Goal: Task Accomplishment & Management: Use online tool/utility

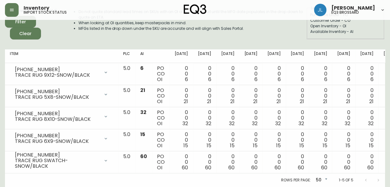
scroll to position [66, 0]
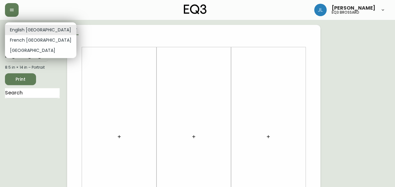
click at [37, 39] on li "French [GEOGRAPHIC_DATA]" at bounding box center [40, 40] width 71 height 10
type input "fr_CA"
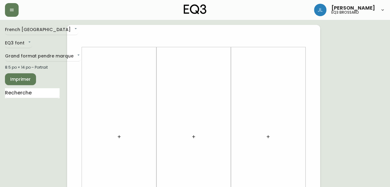
click at [36, 91] on input "text" at bounding box center [32, 93] width 55 height 10
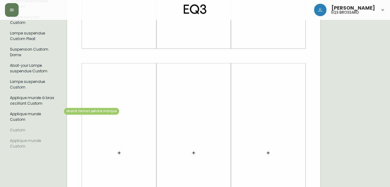
scroll to position [178, 0]
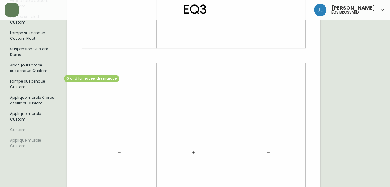
type input "custom"
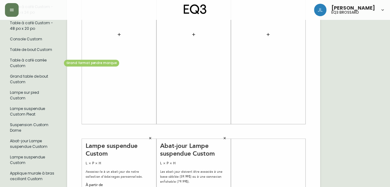
scroll to position [0, 0]
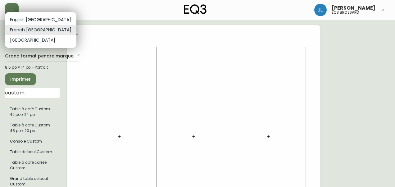
click at [30, 21] on li "English [GEOGRAPHIC_DATA]" at bounding box center [40, 20] width 71 height 10
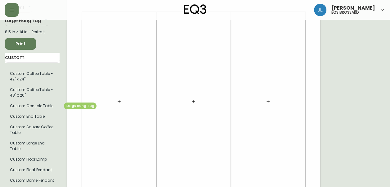
scroll to position [32, 0]
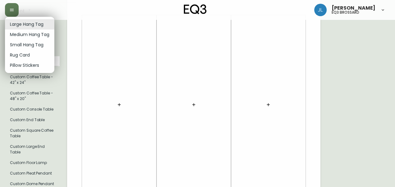
click at [32, 28] on body "Josiane Lamarche eq3 brossard English Canada en_CA EQ3 font EQ3 Large Hang Tag …" at bounding box center [197, 189] width 395 height 442
click at [80, 47] on div at bounding box center [197, 93] width 395 height 187
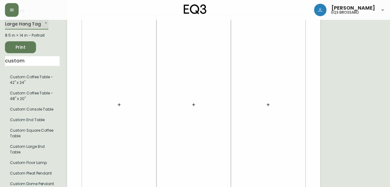
scroll to position [0, 0]
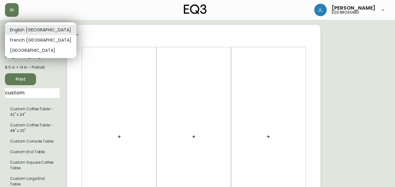
click at [33, 41] on li "French Canada" at bounding box center [40, 40] width 71 height 10
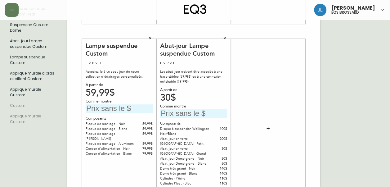
scroll to position [202, 0]
click at [211, 83] on div "Les abat-jour doivent être associés à une base câblée (59.99$) ou à une connexi…" at bounding box center [193, 77] width 67 height 15
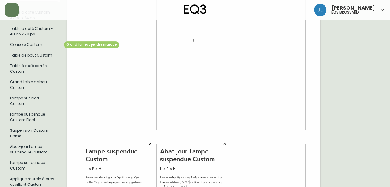
scroll to position [0, 0]
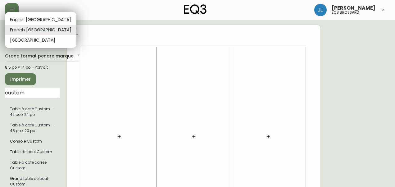
click at [39, 19] on li "English Canada" at bounding box center [40, 20] width 71 height 10
type input "en_CA"
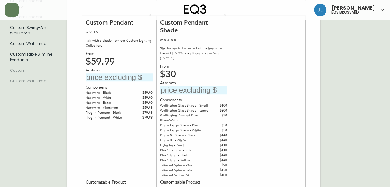
scroll to position [226, 0]
click at [340, 66] on div "English Canada en_CA EQ3 font EQ3 Large Hang Tag large 8.5 in × 14 in – Portrai…" at bounding box center [195, 7] width 380 height 417
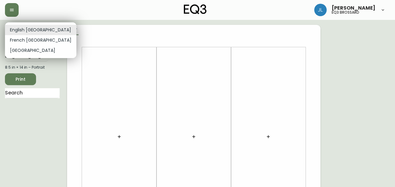
click at [34, 40] on li "French Canada" at bounding box center [40, 40] width 71 height 10
type input "fr_CA"
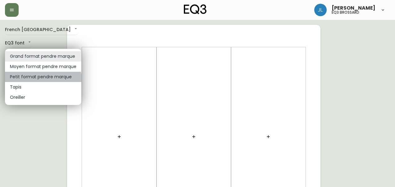
click at [33, 80] on li "Petit format pendre marque" at bounding box center [43, 77] width 76 height 10
type input "small"
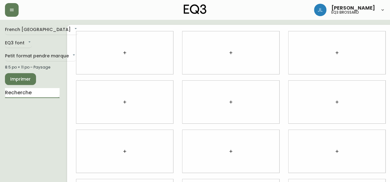
click at [41, 89] on input "text" at bounding box center [32, 93] width 55 height 10
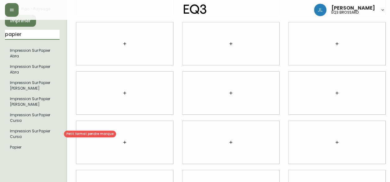
scroll to position [59, 0]
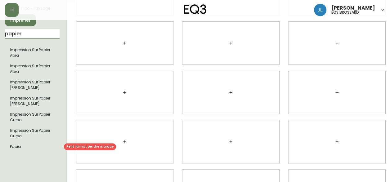
type input "papier"
